Goal: Navigation & Orientation: Go to known website

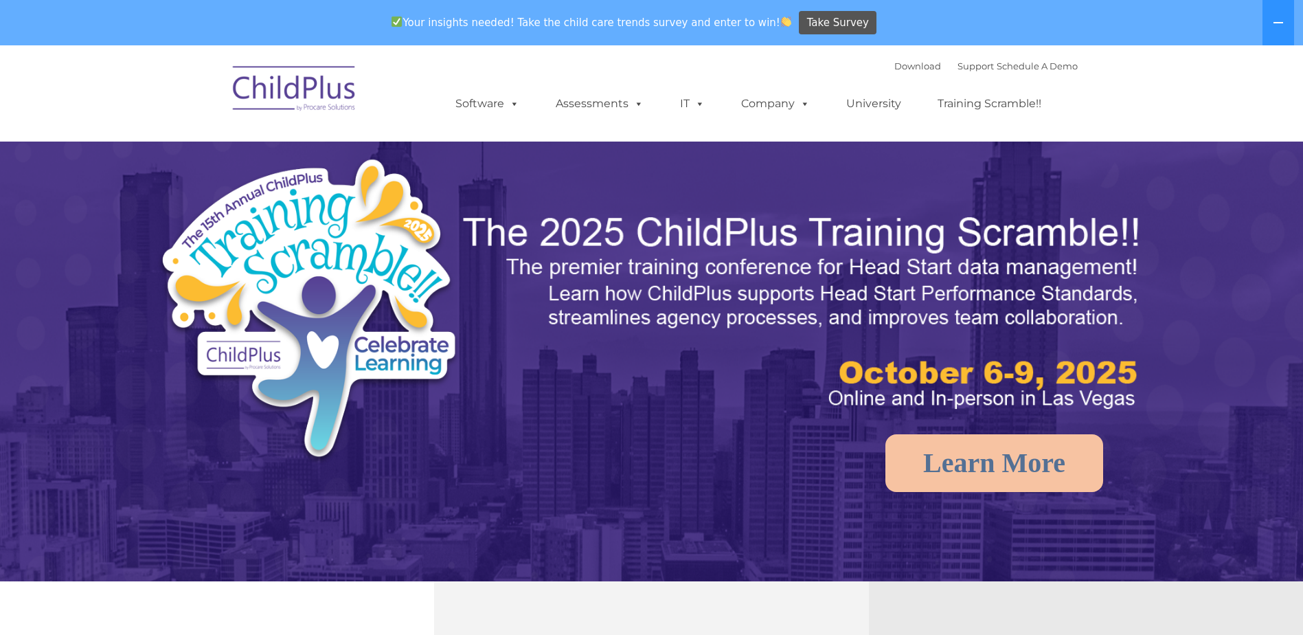
select select "MEDIUM"
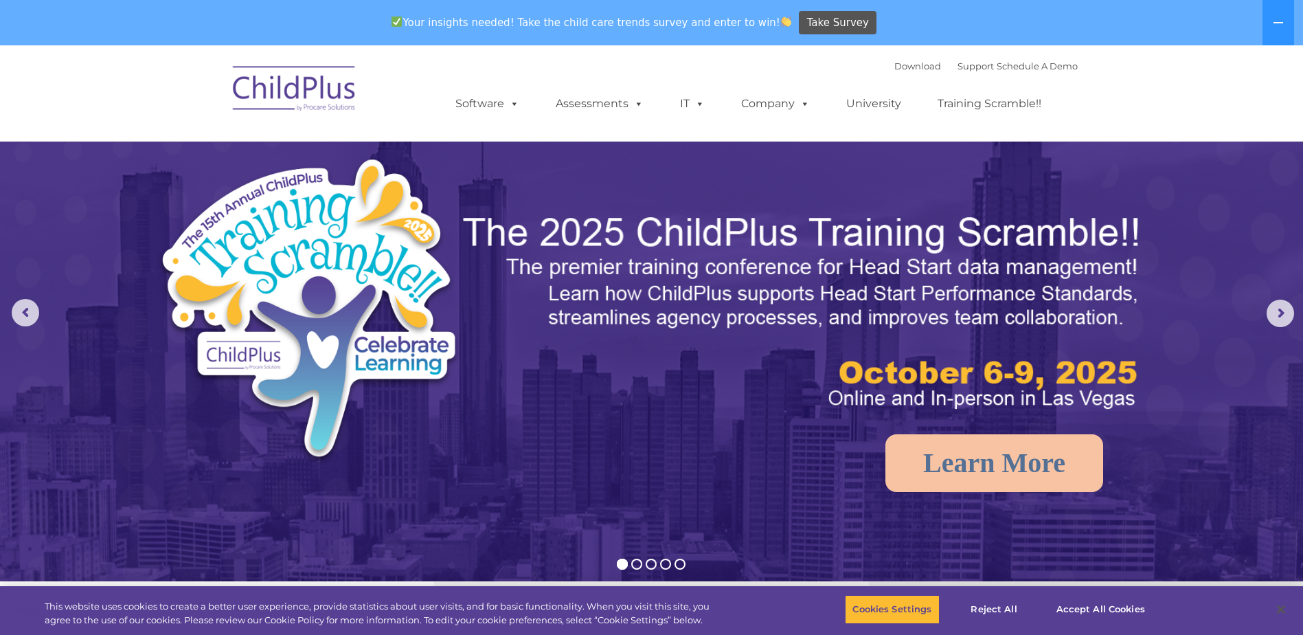
click at [313, 107] on img at bounding box center [294, 90] width 137 height 69
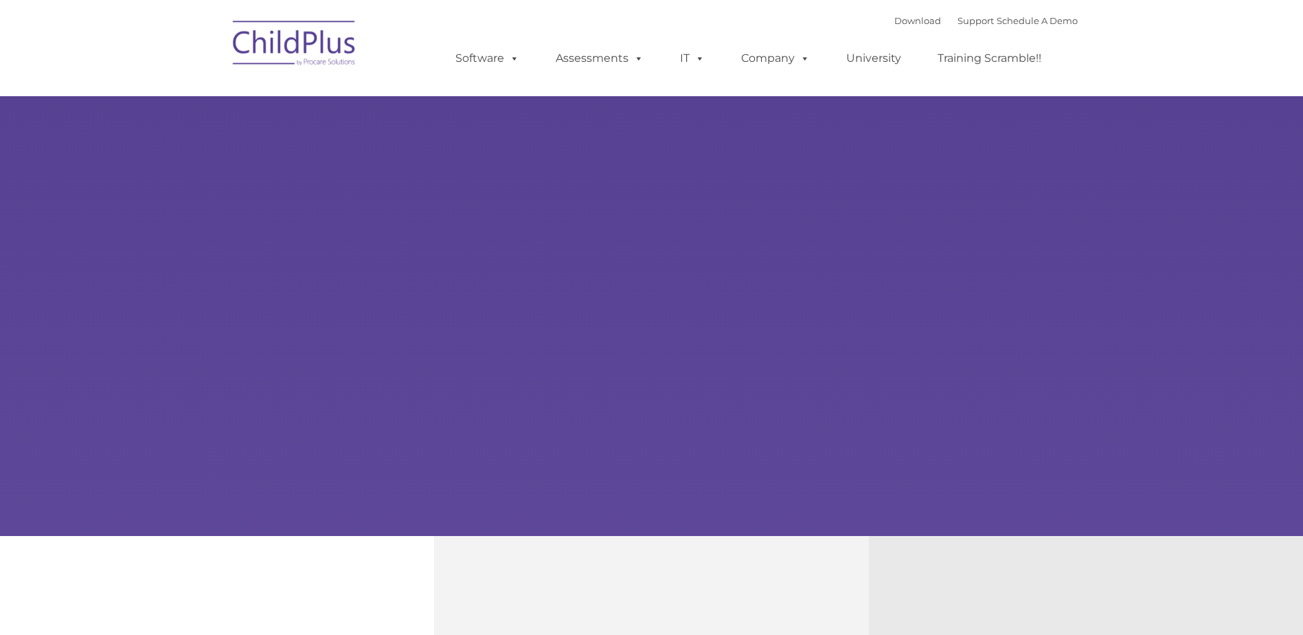
type input ""
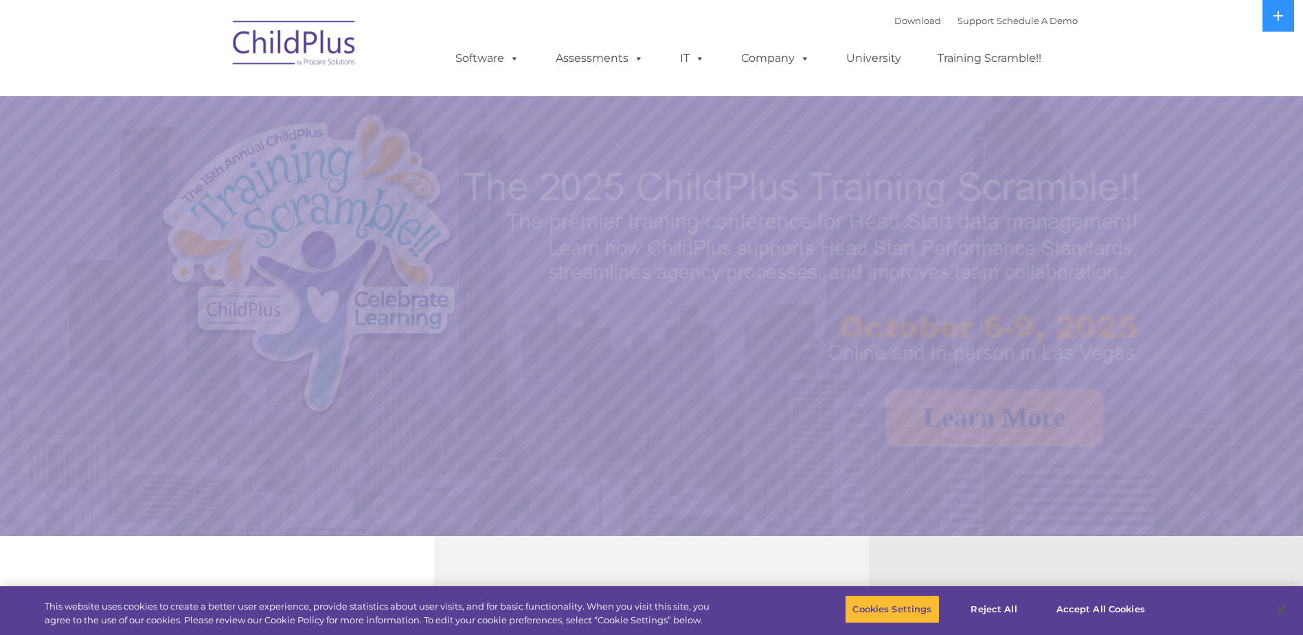
select select "MEDIUM"
